Goal: Find specific page/section: Find specific page/section

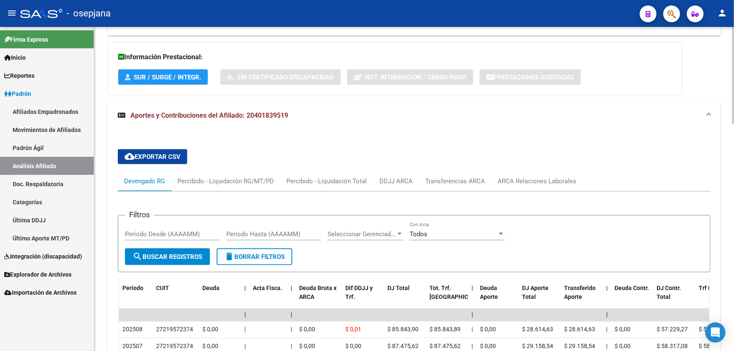
scroll to position [403, 0]
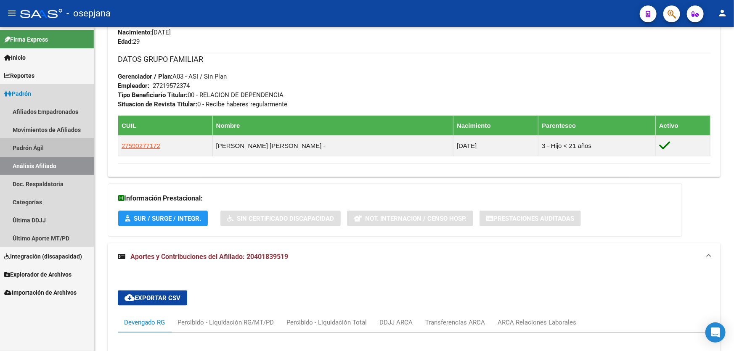
click at [45, 146] on link "Padrón Ágil" at bounding box center [47, 148] width 94 height 18
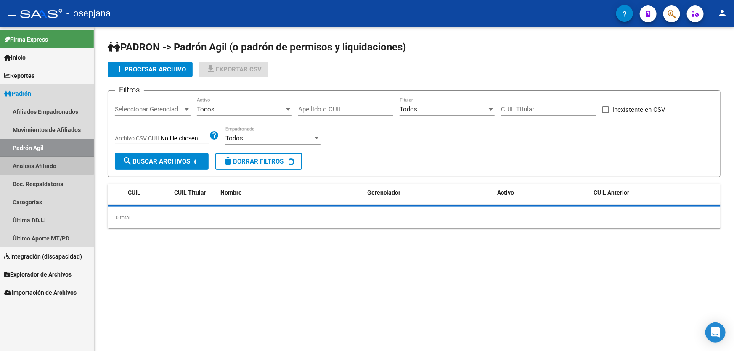
click at [42, 160] on link "Análisis Afiliado" at bounding box center [47, 166] width 94 height 18
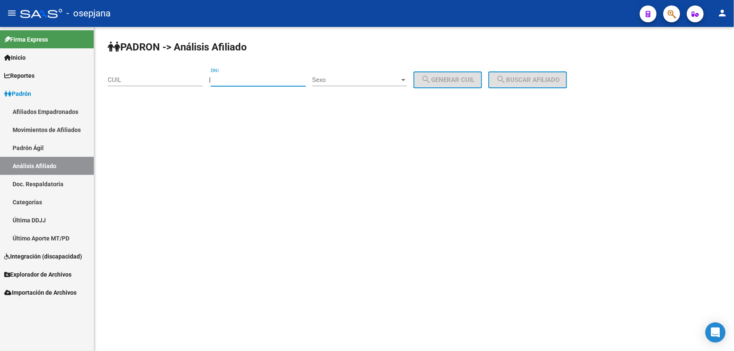
click at [248, 83] on input "DNI" at bounding box center [258, 80] width 95 height 8
type input "54277838"
click at [355, 87] on div "Sexo Sexo" at bounding box center [359, 81] width 95 height 26
click at [358, 81] on span "Sexo" at bounding box center [355, 80] width 87 height 8
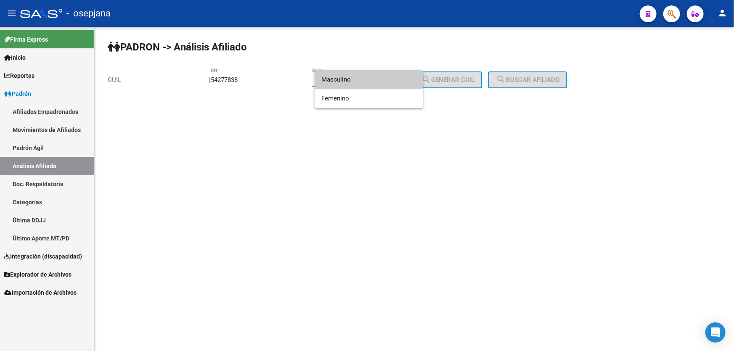
click at [350, 78] on span "Masculino" at bounding box center [368, 79] width 95 height 19
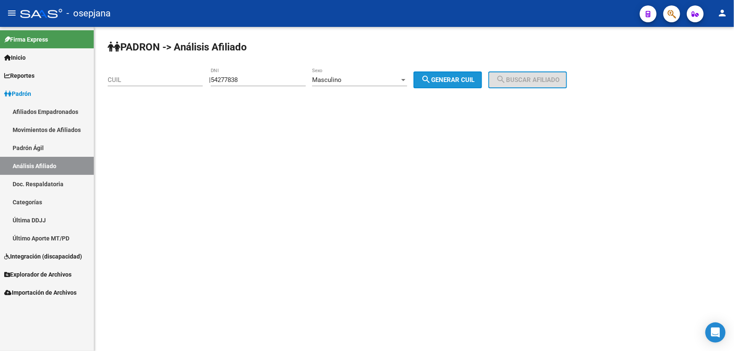
click at [440, 76] on span "search Generar CUIL" at bounding box center [447, 80] width 53 height 8
type input "20-54277838-6"
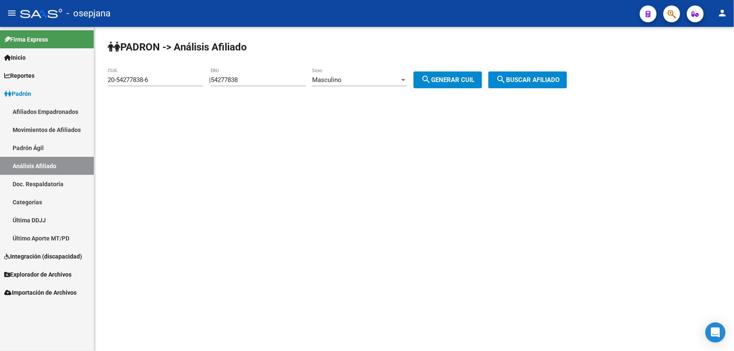
click at [543, 78] on span "search Buscar afiliado" at bounding box center [528, 80] width 64 height 8
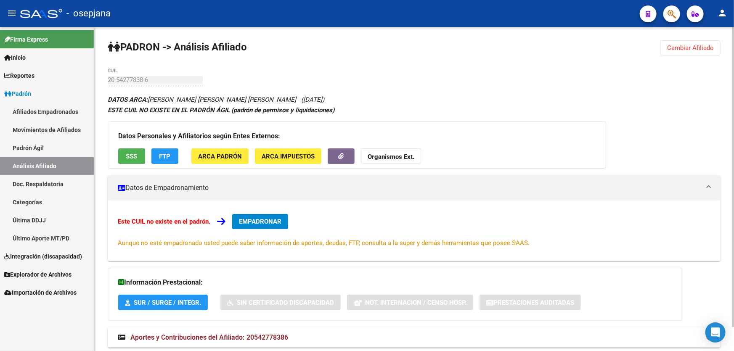
click at [129, 156] on span "SSS" at bounding box center [131, 157] width 11 height 8
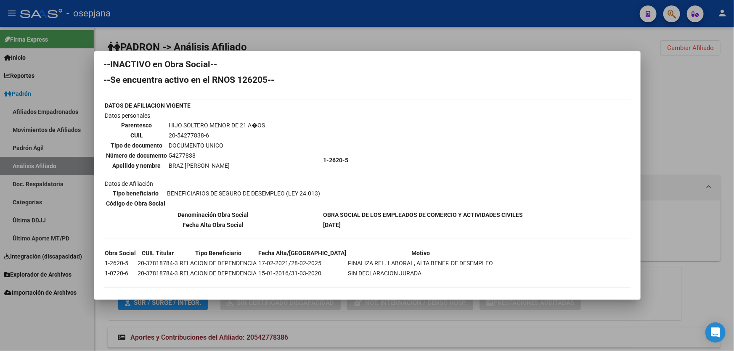
scroll to position [13, 0]
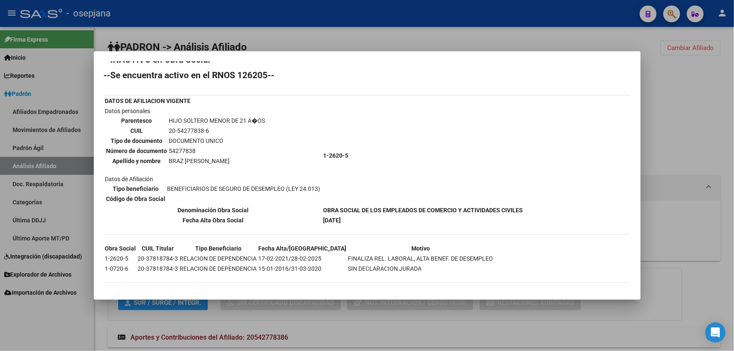
click at [672, 134] on div at bounding box center [367, 175] width 734 height 351
